Goal: Task Accomplishment & Management: Manage account settings

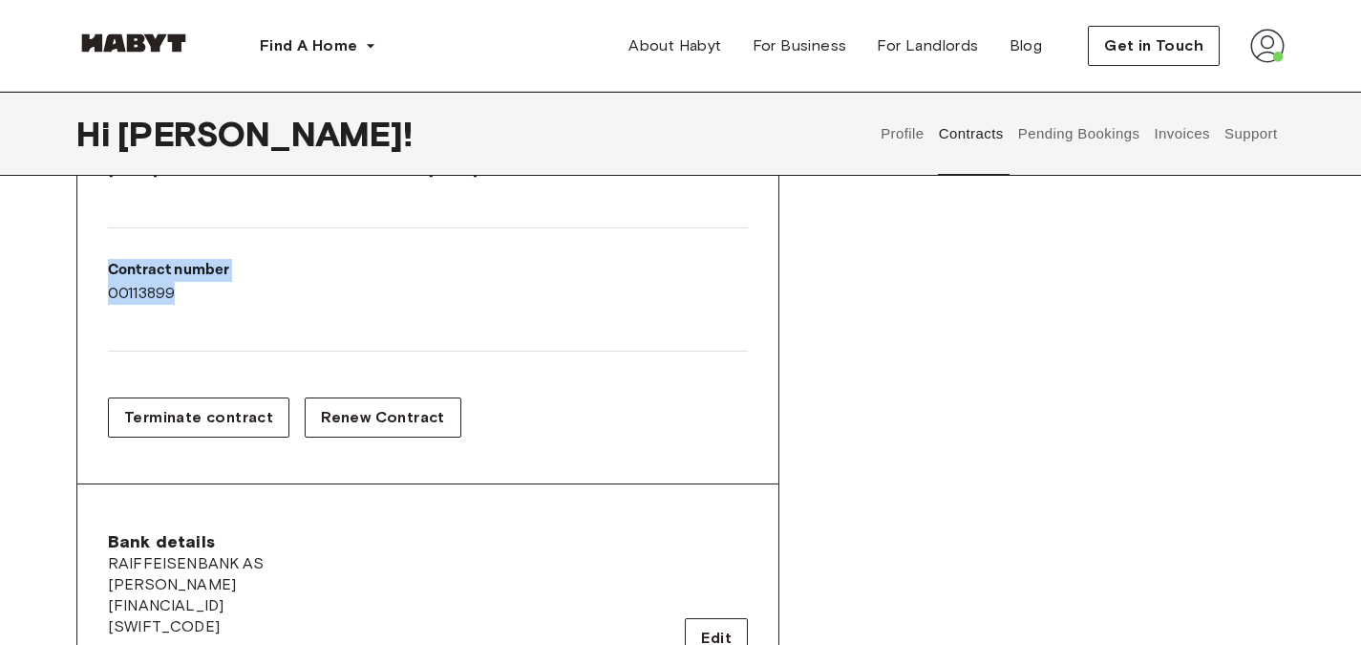
scroll to position [432, 0]
click at [209, 412] on span "Terminate contract" at bounding box center [198, 416] width 149 height 23
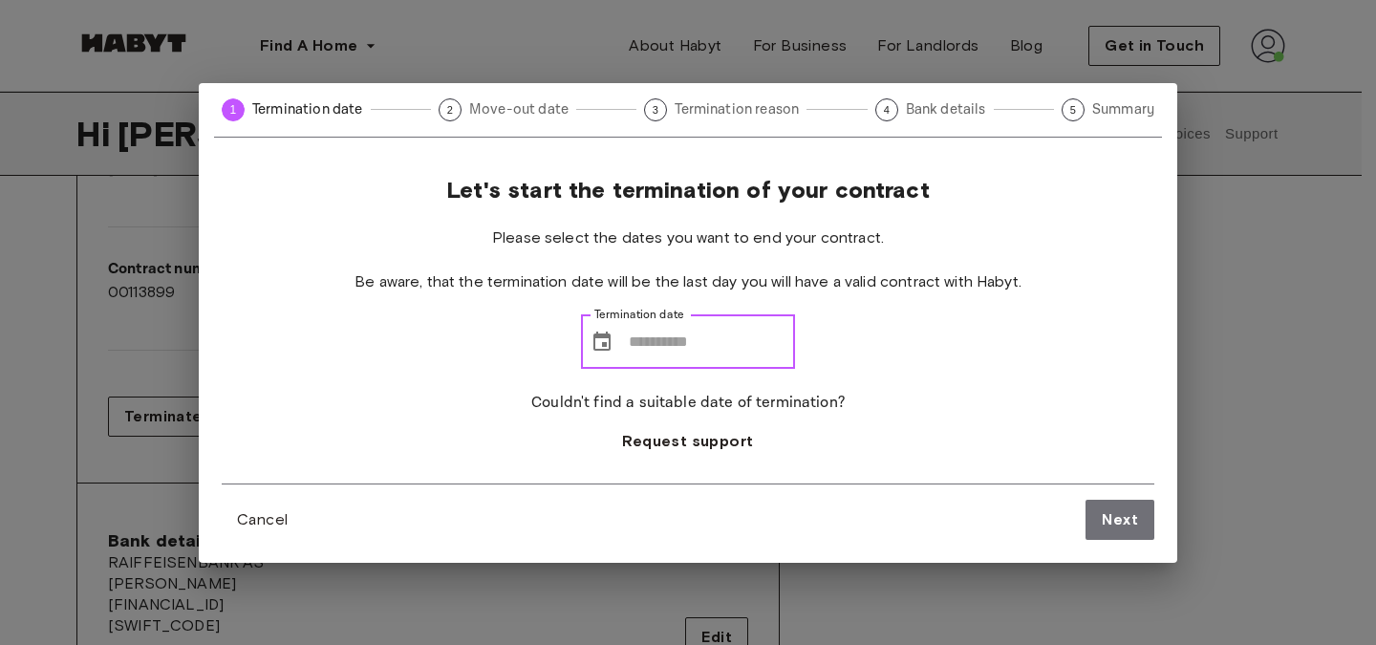
click at [629, 342] on input "Termination date" at bounding box center [712, 342] width 166 height 54
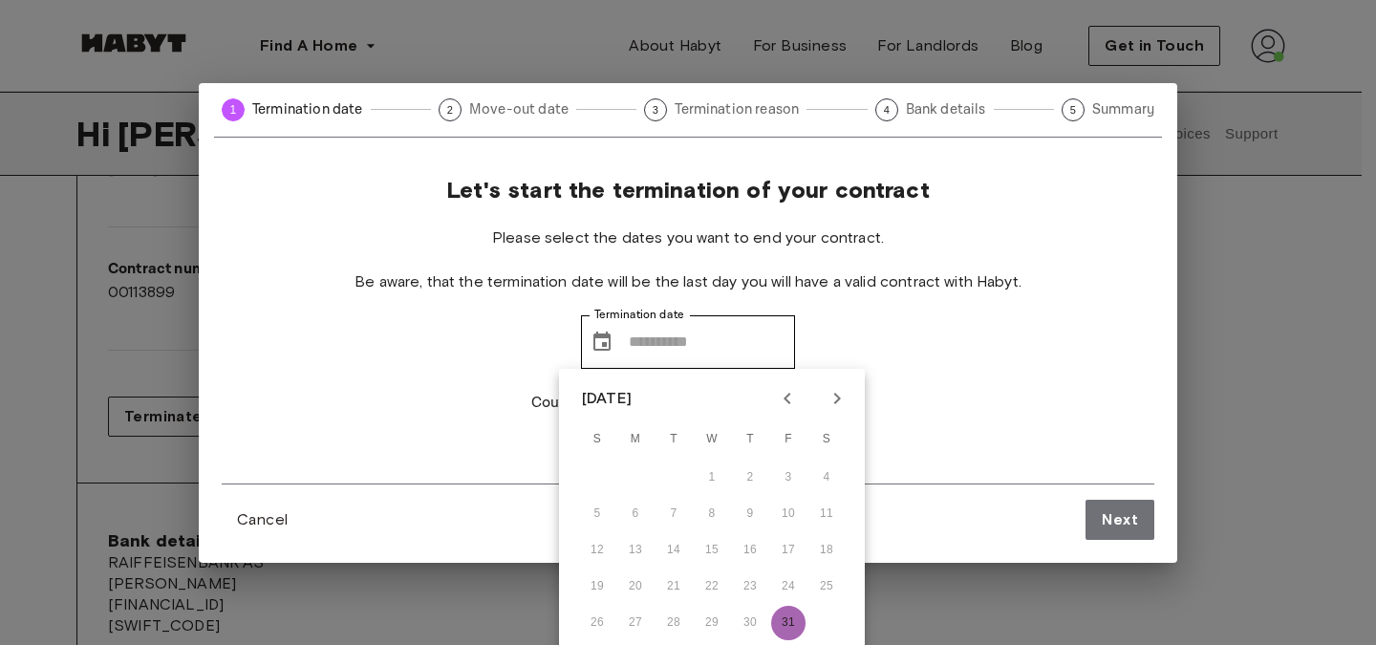
click at [781, 617] on button "31" at bounding box center [788, 623] width 34 height 34
type input "**********"
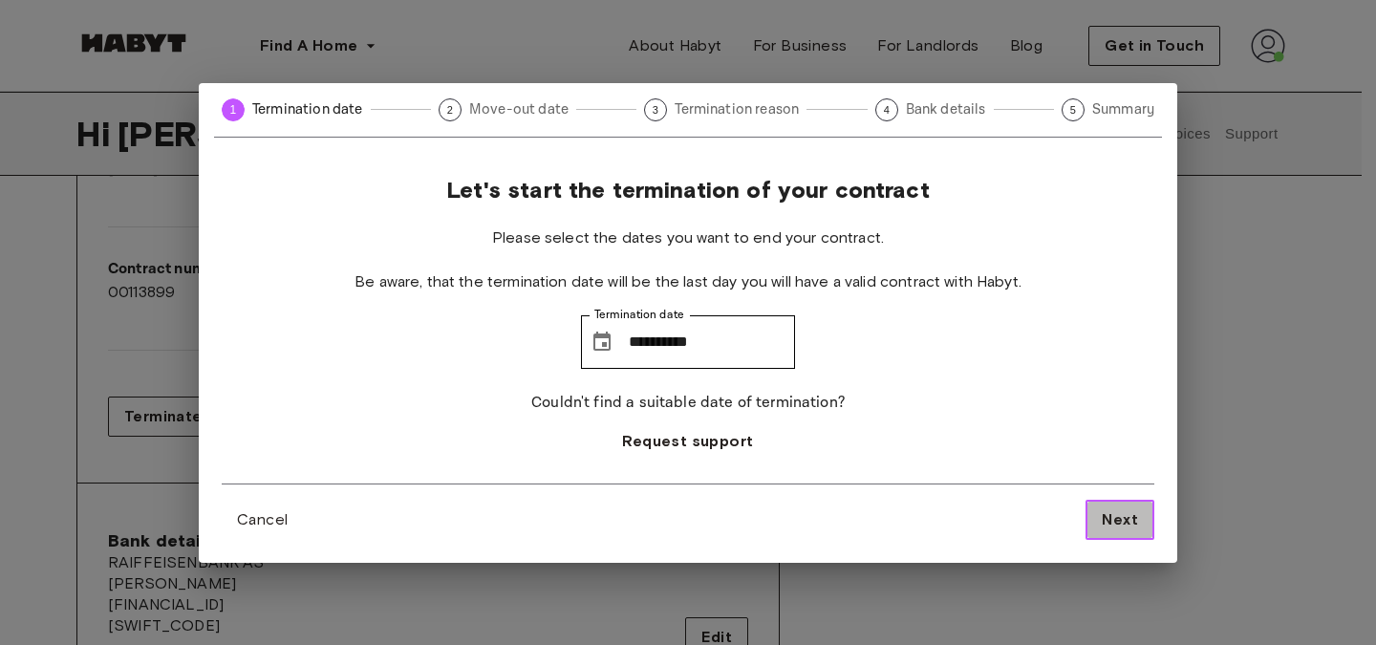
click at [1089, 510] on button "Next" at bounding box center [1119, 520] width 69 height 40
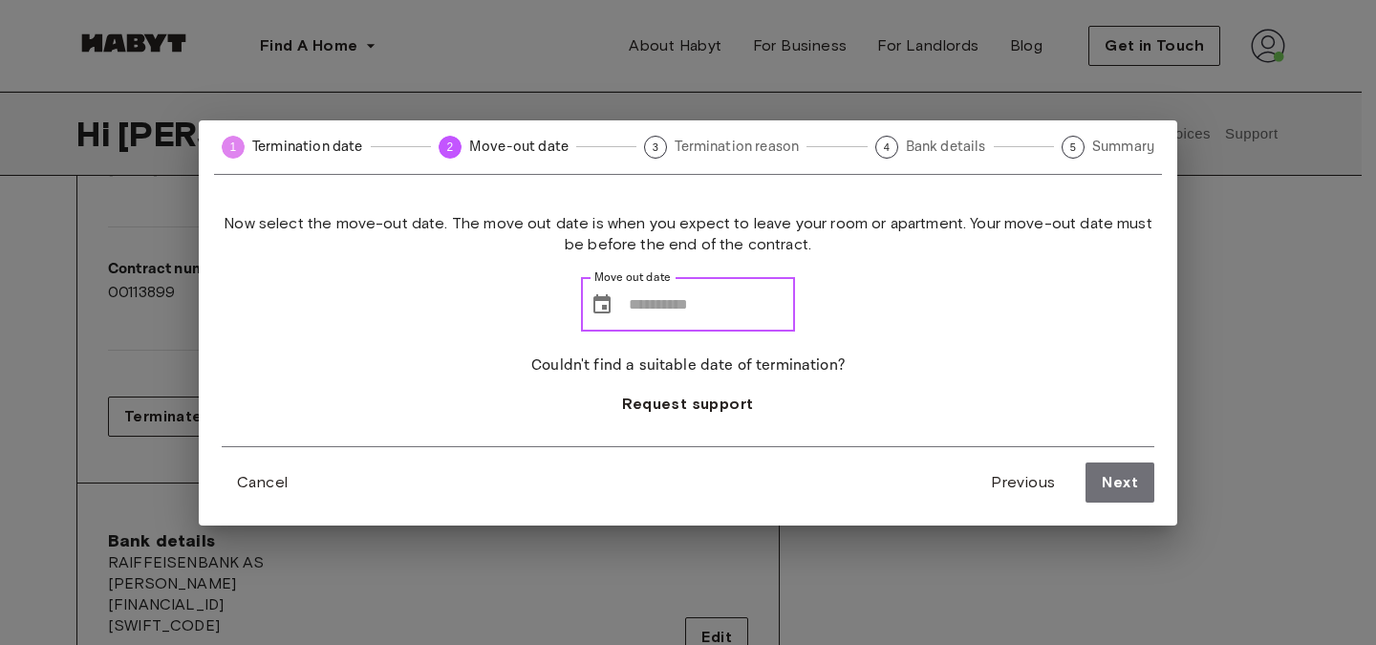
click at [629, 293] on input "Move out date" at bounding box center [712, 305] width 166 height 54
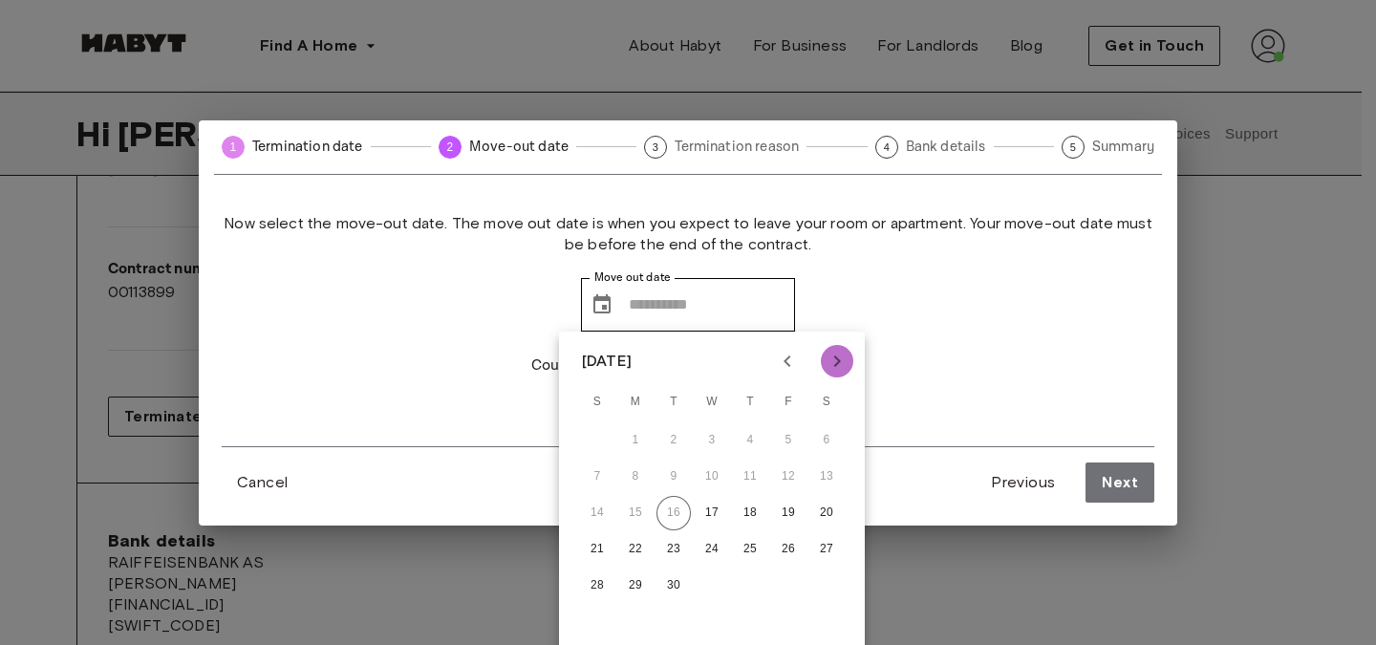
click at [831, 358] on icon "Next month" at bounding box center [836, 361] width 23 height 23
click at [748, 583] on button "30" at bounding box center [750, 585] width 34 height 34
type input "**********"
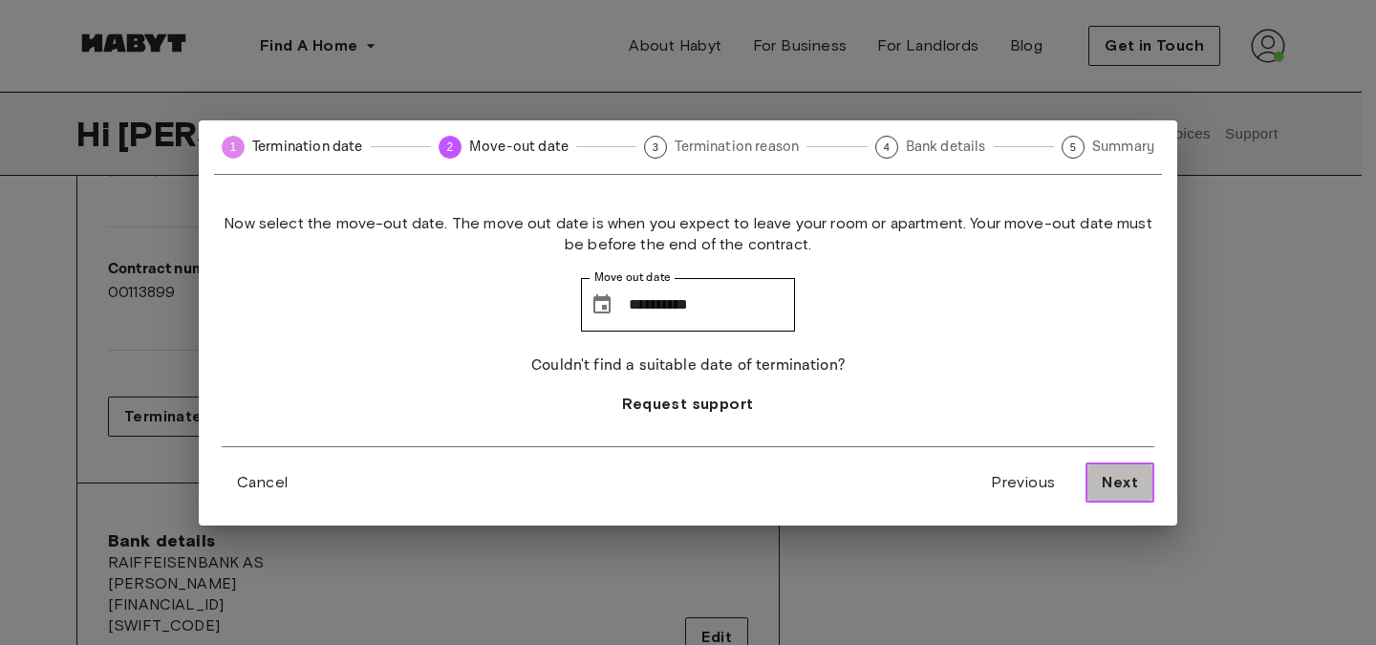
click at [1109, 487] on span "Next" at bounding box center [1120, 482] width 36 height 23
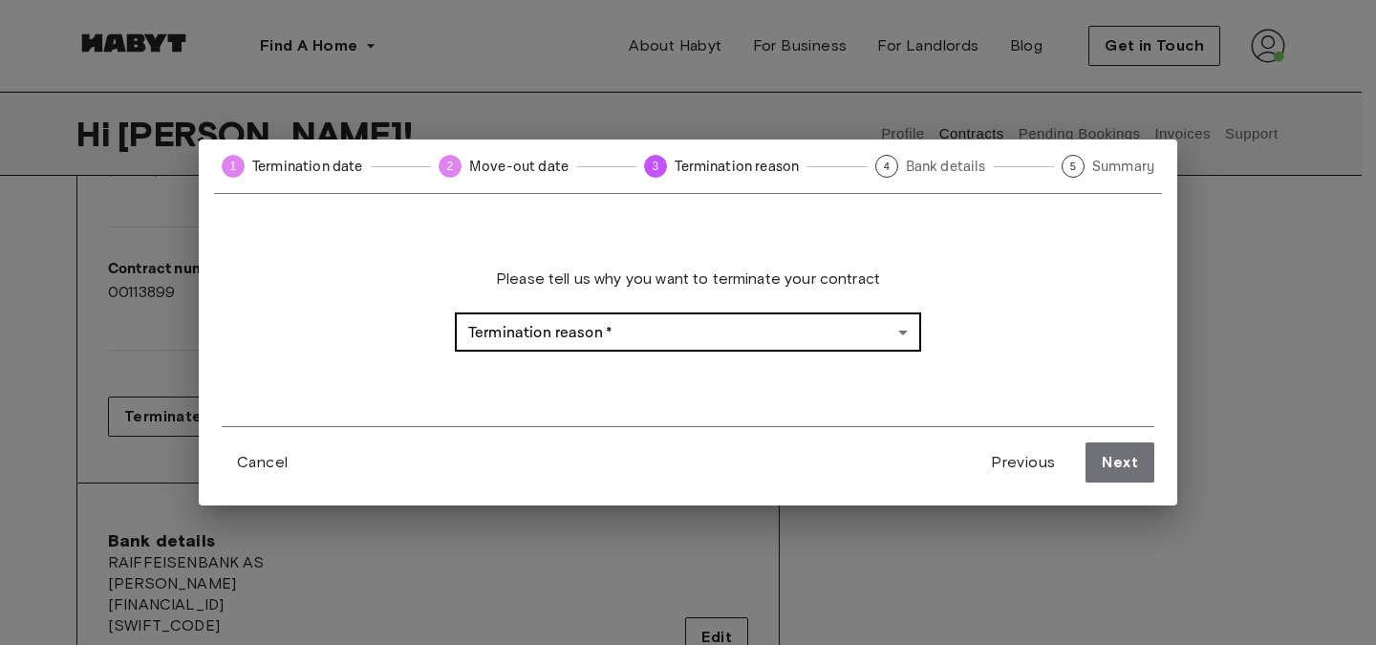
click at [757, 328] on body "Find A Home [GEOGRAPHIC_DATA] [GEOGRAPHIC_DATA] [GEOGRAPHIC_DATA] [GEOGRAPHIC_D…" at bounding box center [688, 647] width 1376 height 2159
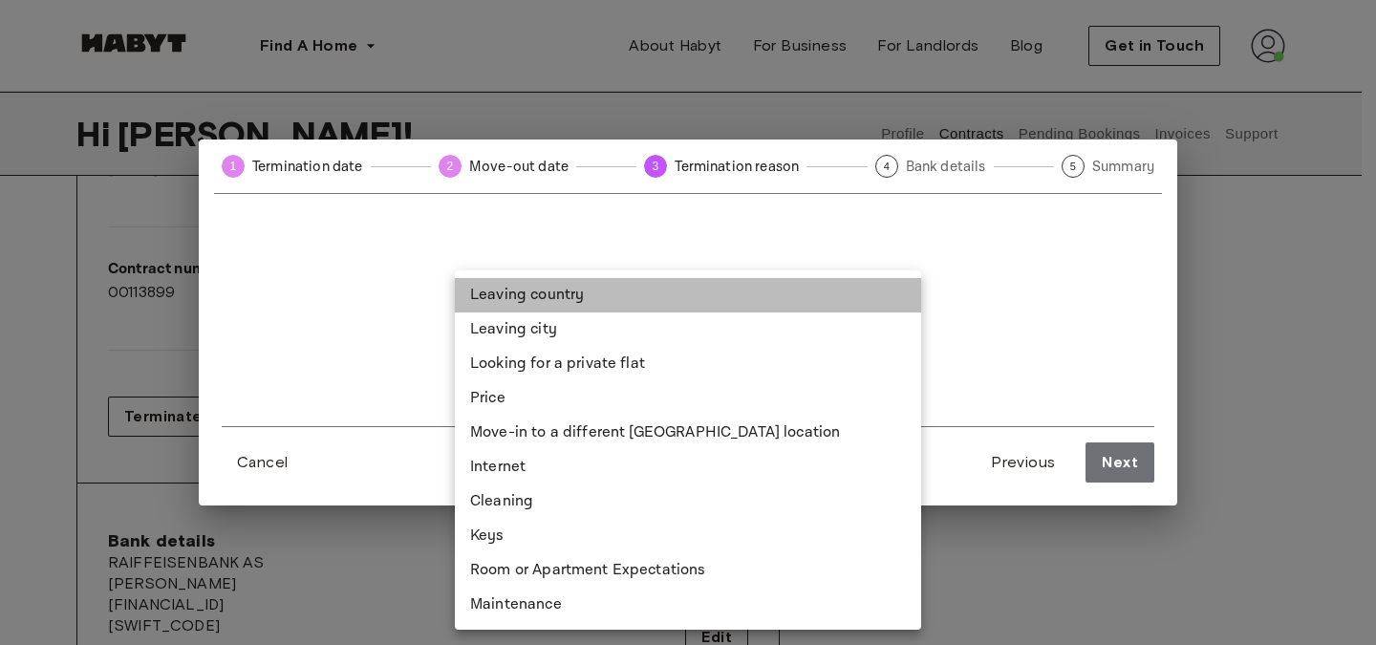
click at [629, 295] on li "Leaving country" at bounding box center [688, 295] width 466 height 34
type input "**********"
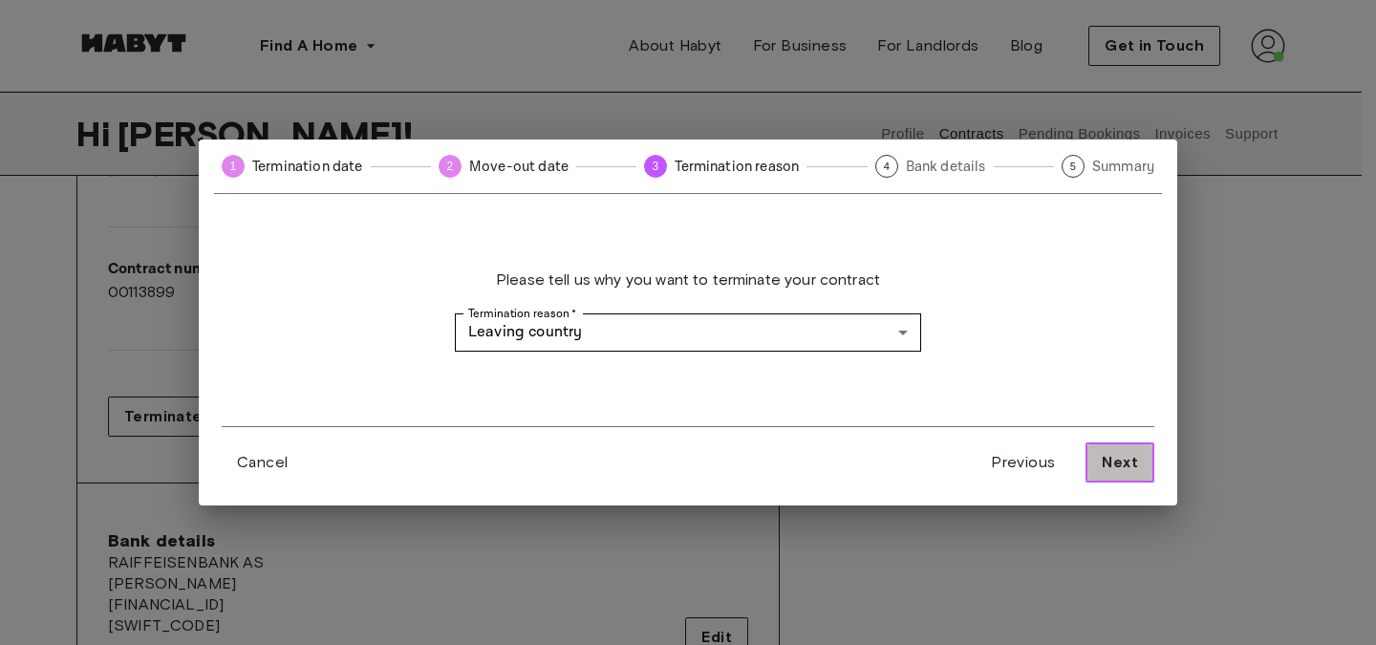
click at [1107, 449] on button "Next" at bounding box center [1119, 462] width 69 height 40
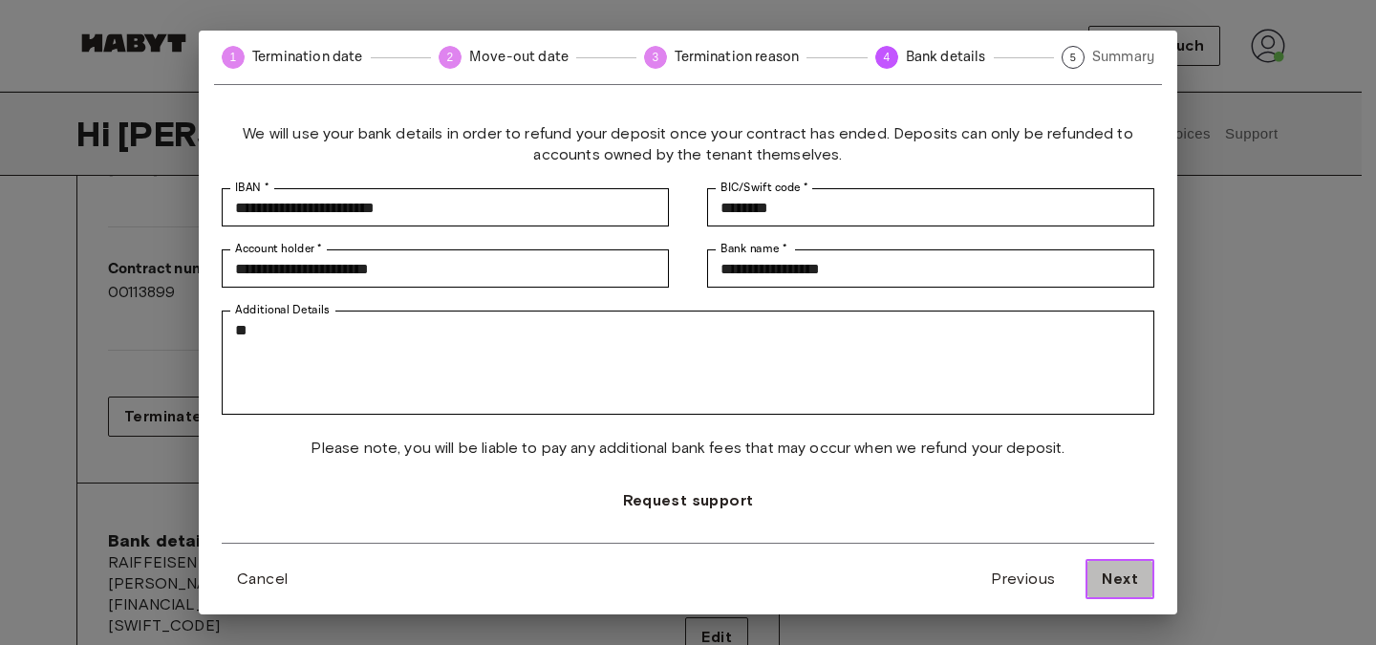
click at [1085, 567] on button "Next" at bounding box center [1119, 579] width 69 height 40
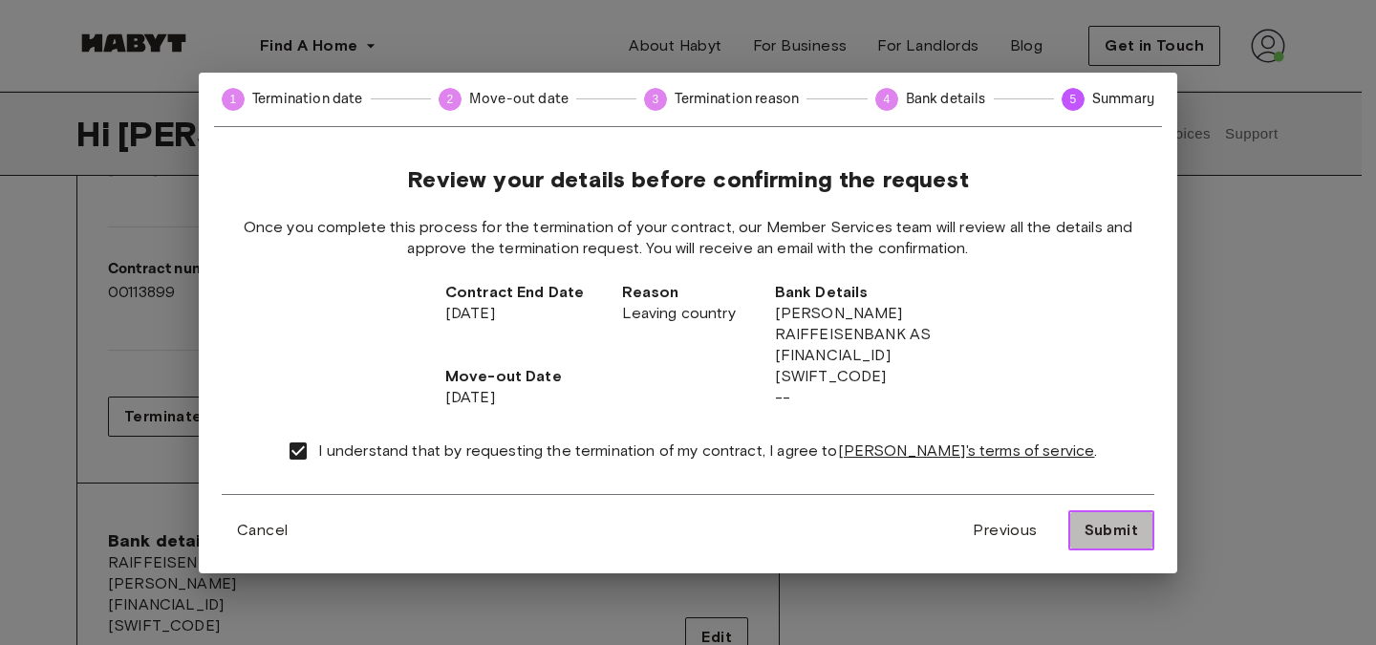
click at [1103, 522] on span "Submit" at bounding box center [1111, 530] width 54 height 23
